Goal: Transaction & Acquisition: Purchase product/service

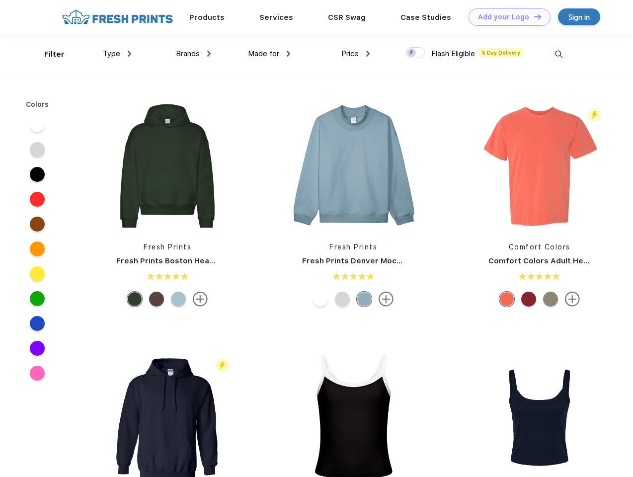
scroll to position [0, 0]
click at [506, 17] on link "Add your Logo Design Tool" at bounding box center [510, 16] width 82 height 17
click at [48, 54] on div "Filter" at bounding box center [54, 54] width 20 height 11
click at [117, 54] on span "Type" at bounding box center [111, 53] width 17 height 9
click at [193, 54] on span "Brands" at bounding box center [188, 53] width 24 height 9
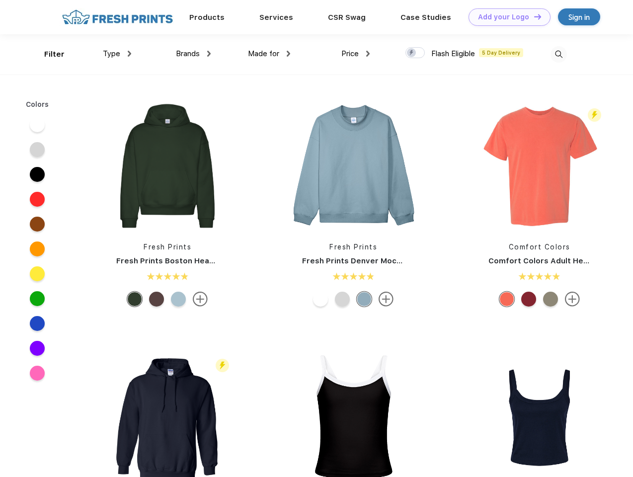
click at [269, 54] on span "Made for" at bounding box center [263, 53] width 31 height 9
click at [356, 54] on span "Price" at bounding box center [349, 53] width 17 height 9
click at [415, 53] on div at bounding box center [414, 52] width 19 height 11
click at [412, 53] on input "checkbox" at bounding box center [408, 50] width 6 height 6
checkbox input "true"
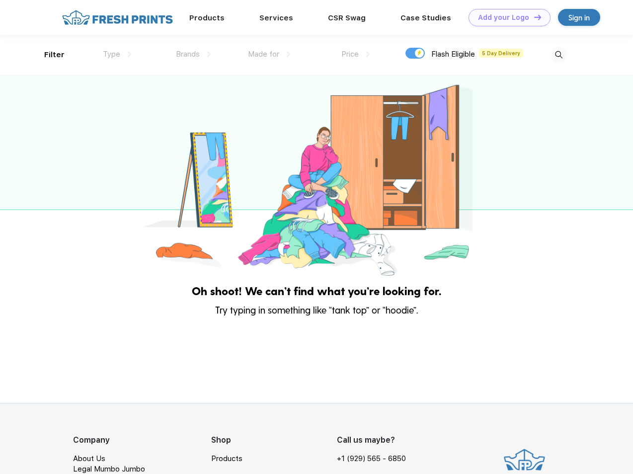
click at [559, 54] on img at bounding box center [559, 55] width 16 height 16
